Goal: Check status: Check status

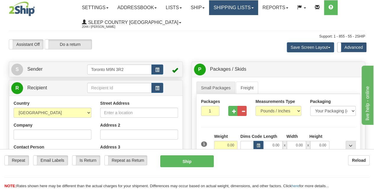
click at [234, 3] on link "Shipping lists" at bounding box center [233, 7] width 49 height 15
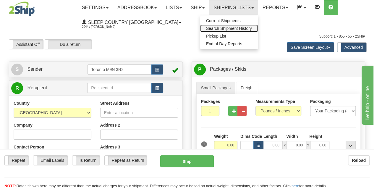
click at [228, 28] on span "Search Shipment History" at bounding box center [229, 28] width 46 height 5
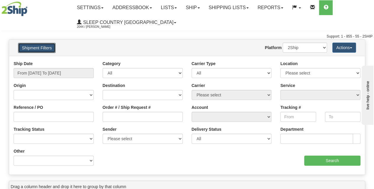
drag, startPoint x: 42, startPoint y: 48, endPoint x: 32, endPoint y: 68, distance: 22.2
click at [42, 48] on button "Shipment Filters" at bounding box center [37, 48] width 38 height 10
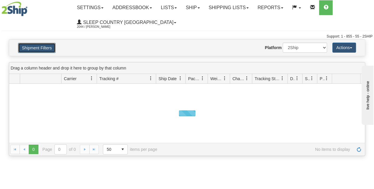
drag, startPoint x: 29, startPoint y: 45, endPoint x: 28, endPoint y: 48, distance: 3.2
click at [28, 45] on button "Shipment Filters" at bounding box center [37, 48] width 38 height 10
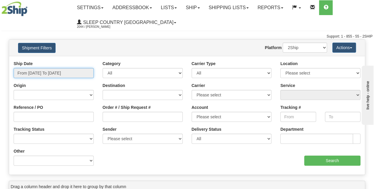
click at [64, 74] on input "From [DATE] To [DATE]" at bounding box center [54, 73] width 80 height 10
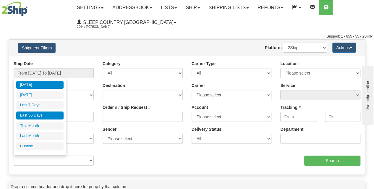
click at [46, 115] on li "Last 30 Days" at bounding box center [39, 116] width 47 height 8
type input "From [DATE] To [DATE]"
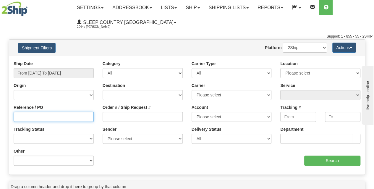
click at [28, 115] on input "Reference / PO" at bounding box center [54, 117] width 80 height 10
paste input "9000I131047"
type input "9000I131047"
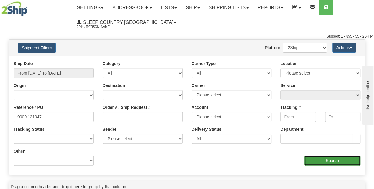
click at [334, 156] on input "Search" at bounding box center [333, 161] width 57 height 10
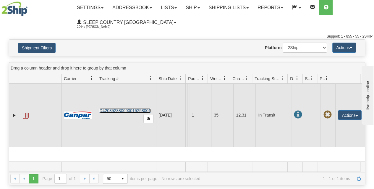
click at [144, 110] on link "D420352380000015258001" at bounding box center [124, 110] width 51 height 5
click at [147, 117] on span "button" at bounding box center [149, 119] width 4 height 4
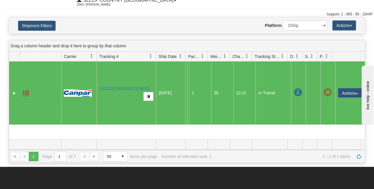
scroll to position [59, 0]
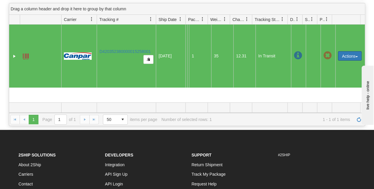
click at [351, 56] on button "Actions" at bounding box center [350, 55] width 24 height 9
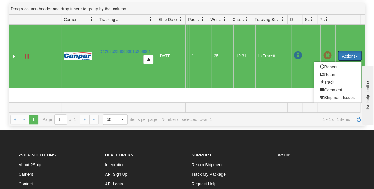
click at [344, 39] on td "Actions Repeat Return Track Comment Shipment Issues Re-Print as ZPL Authorize R…" at bounding box center [351, 56] width 30 height 63
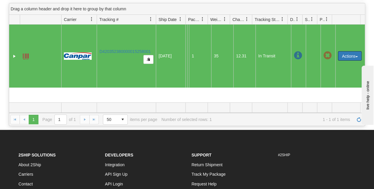
click at [286, 57] on td "In Transit" at bounding box center [274, 56] width 36 height 63
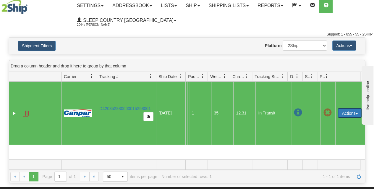
scroll to position [0, 0]
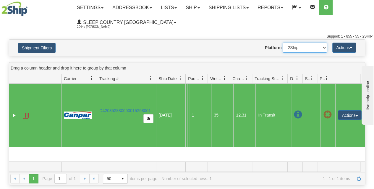
click at [322, 46] on select "2Ship Imported" at bounding box center [305, 48] width 44 height 10
select select "1"
click at [283, 43] on select "2Ship Imported" at bounding box center [305, 48] width 44 height 10
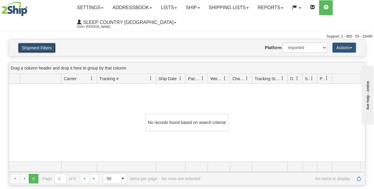
click at [51, 48] on button "Shipment Filters" at bounding box center [37, 48] width 38 height 10
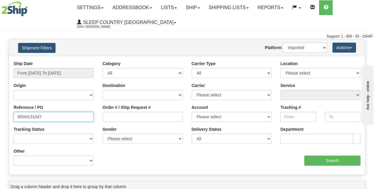
click at [47, 116] on input "9000I131047" at bounding box center [54, 117] width 80 height 10
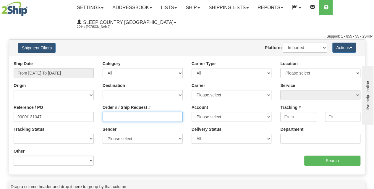
click at [135, 114] on input "Order # / Ship Request #" at bounding box center [143, 117] width 80 height 10
paste input "D420352380000015258001"
type input "D420352380000015258001"
click at [165, 117] on input "D420352380000015258001" at bounding box center [143, 117] width 80 height 10
drag, startPoint x: 165, startPoint y: 117, endPoint x: 47, endPoint y: 113, distance: 118.4
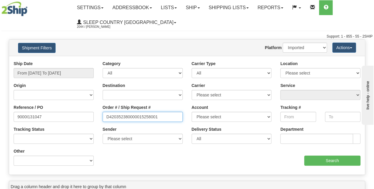
click at [47, 61] on div "Reference / PO 9000I131047 Order # / Ship Request # D420352380000015258001 Acco…" at bounding box center [187, 61] width 356 height 0
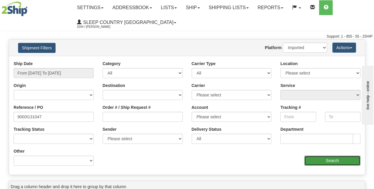
click at [328, 157] on input "Search" at bounding box center [333, 161] width 57 height 10
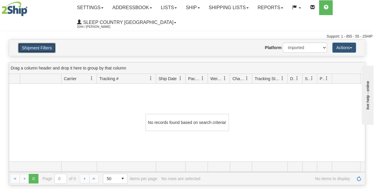
click at [51, 48] on button "Shipment Filters" at bounding box center [37, 48] width 38 height 10
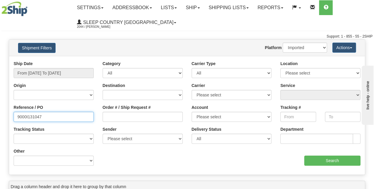
click at [0, 112] on div "Please wait... × Confirm Delete Delete Cancel × Confirm Delete Yes No Cancel × …" at bounding box center [187, 171] width 374 height 265
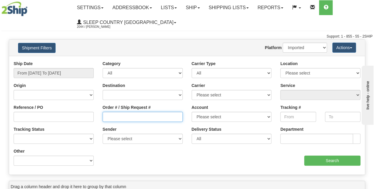
click at [142, 116] on input "Order # / Ship Request #" at bounding box center [143, 117] width 80 height 10
paste input "D420352380000015258001"
type input "D420352380000015258001"
drag, startPoint x: 110, startPoint y: 117, endPoint x: 29, endPoint y: 117, distance: 80.8
click at [29, 61] on div "Reference / PO Order # / Ship Request # D420352380000015258001 Account Please s…" at bounding box center [187, 61] width 356 height 0
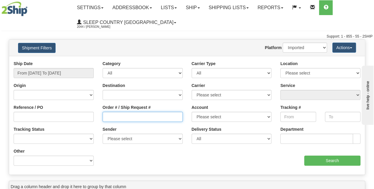
paste input "9000I131047"
type input "9000I131047"
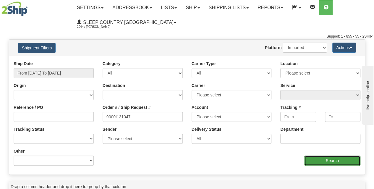
click at [339, 164] on input "Search" at bounding box center [333, 161] width 57 height 10
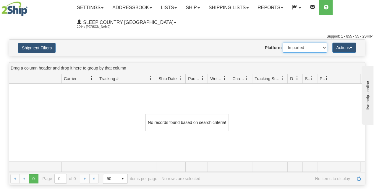
click at [307, 45] on select "2Ship Imported" at bounding box center [305, 48] width 44 height 10
click at [283, 43] on select "2Ship Imported" at bounding box center [305, 48] width 44 height 10
click at [30, 49] on button "Shipment Filters" at bounding box center [37, 48] width 38 height 10
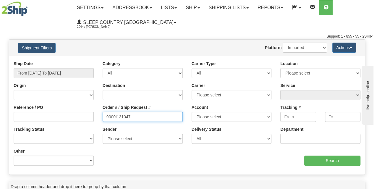
drag, startPoint x: 133, startPoint y: 113, endPoint x: 65, endPoint y: 116, distance: 67.6
click at [65, 61] on div "Reference / PO Order # / Ship Request # 9000I131047 Account Please select Canad…" at bounding box center [187, 61] width 356 height 0
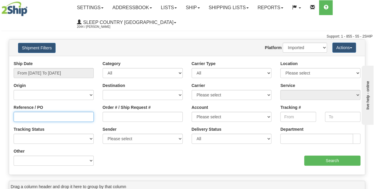
click at [44, 114] on input "Reference / PO" at bounding box center [54, 117] width 80 height 10
paste input "9000I131047"
type input "9000I131047"
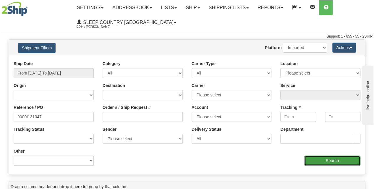
click at [340, 159] on input "Search" at bounding box center [333, 161] width 57 height 10
